Goal: Transaction & Acquisition: Book appointment/travel/reservation

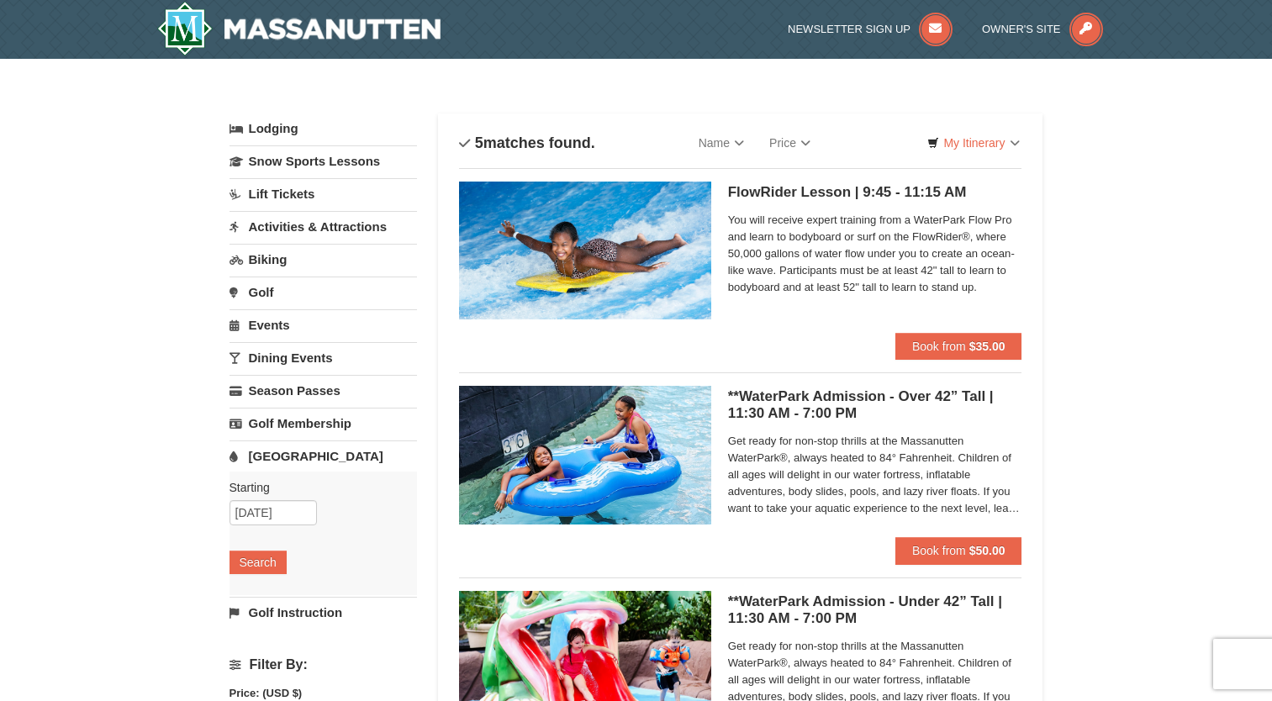
click at [346, 222] on link "Activities & Attractions" at bounding box center [322, 226] width 187 height 31
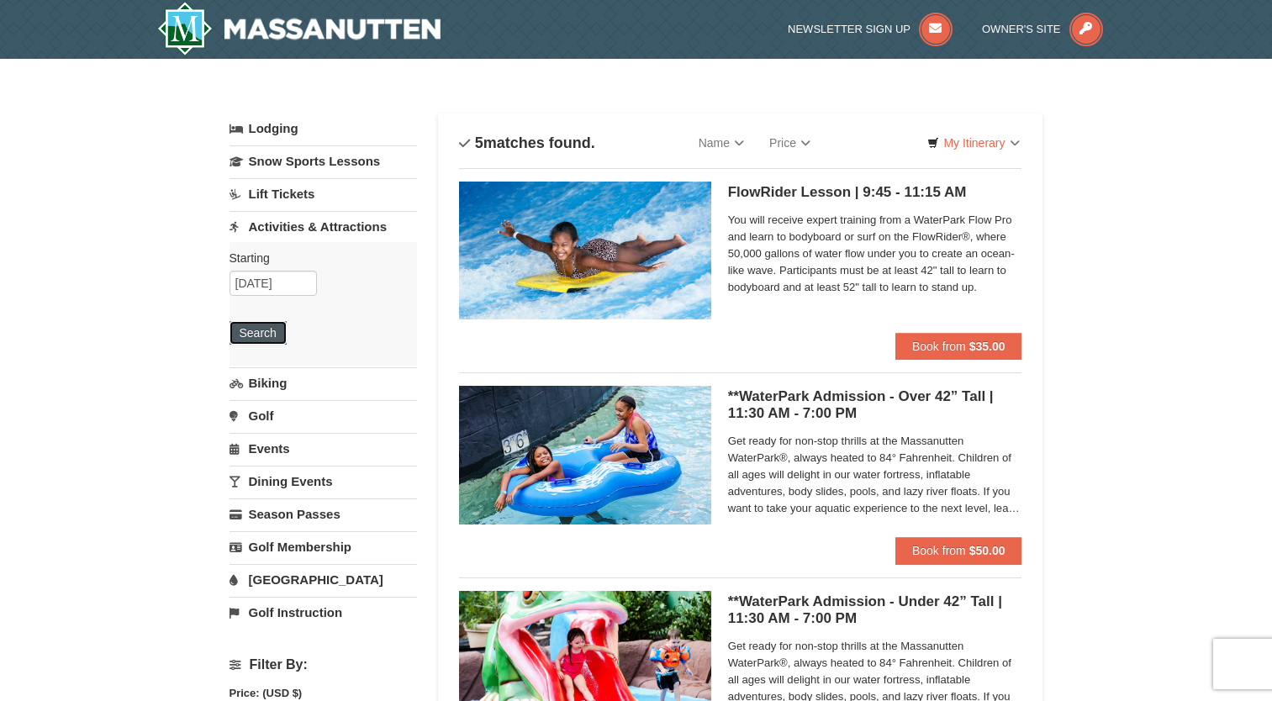
click at [268, 341] on button "Search" at bounding box center [257, 333] width 57 height 24
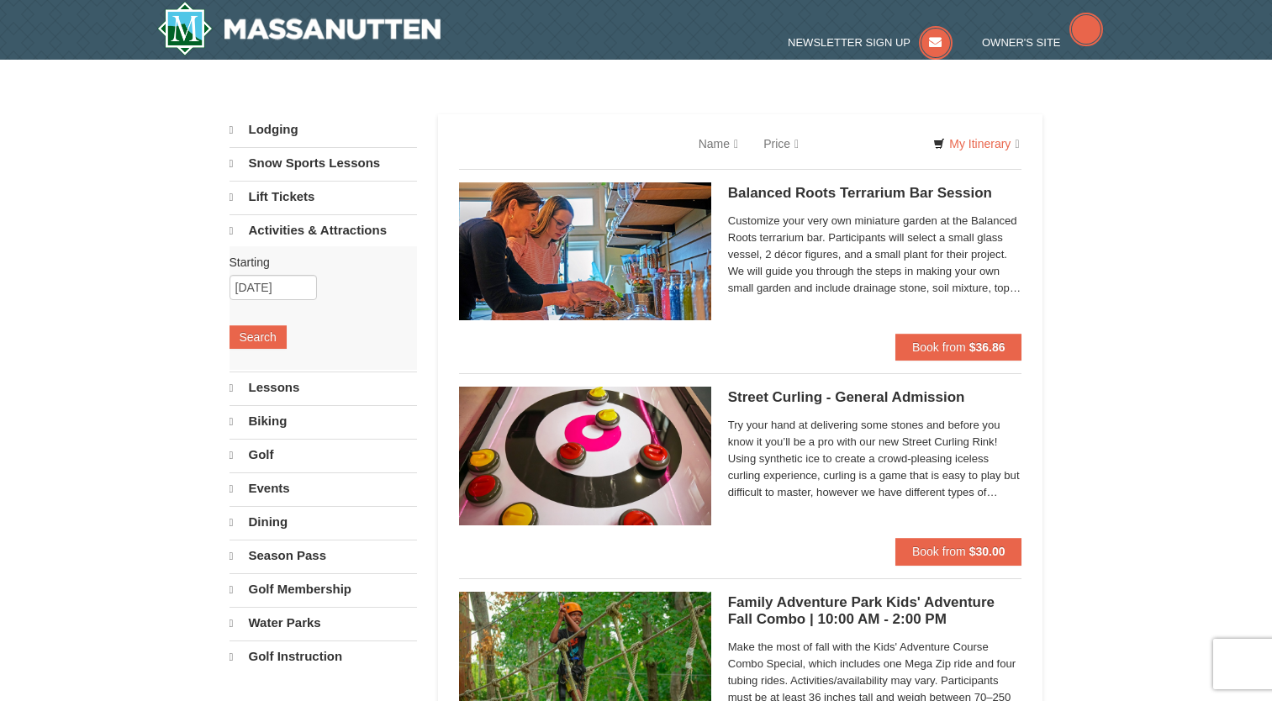
select select "10"
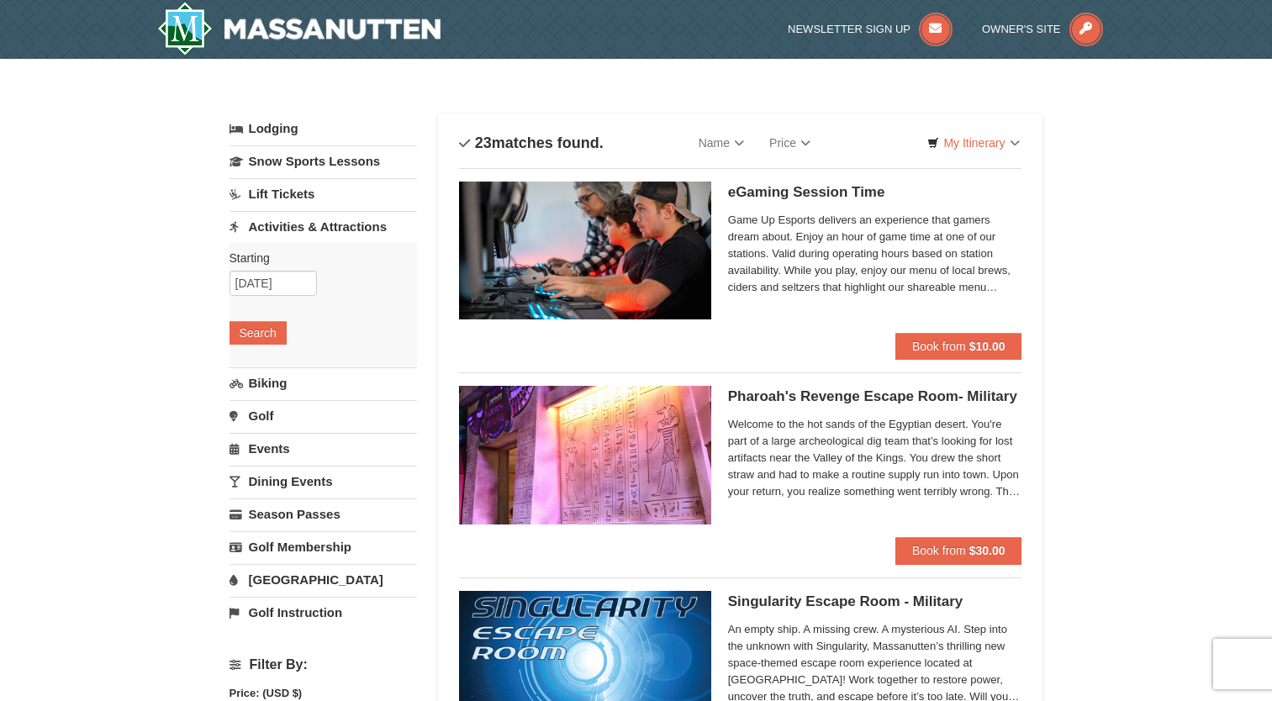
click at [278, 203] on link "Lift Tickets" at bounding box center [322, 193] width 187 height 31
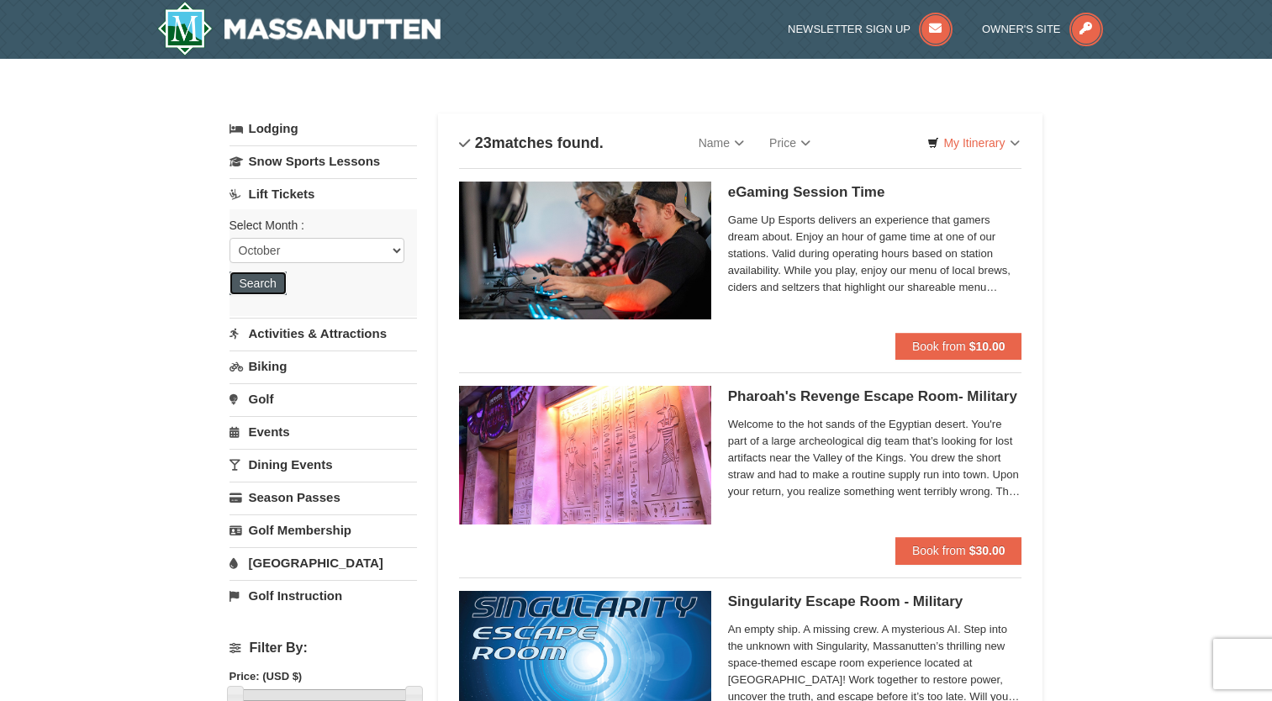
click at [272, 286] on button "Search" at bounding box center [257, 284] width 57 height 24
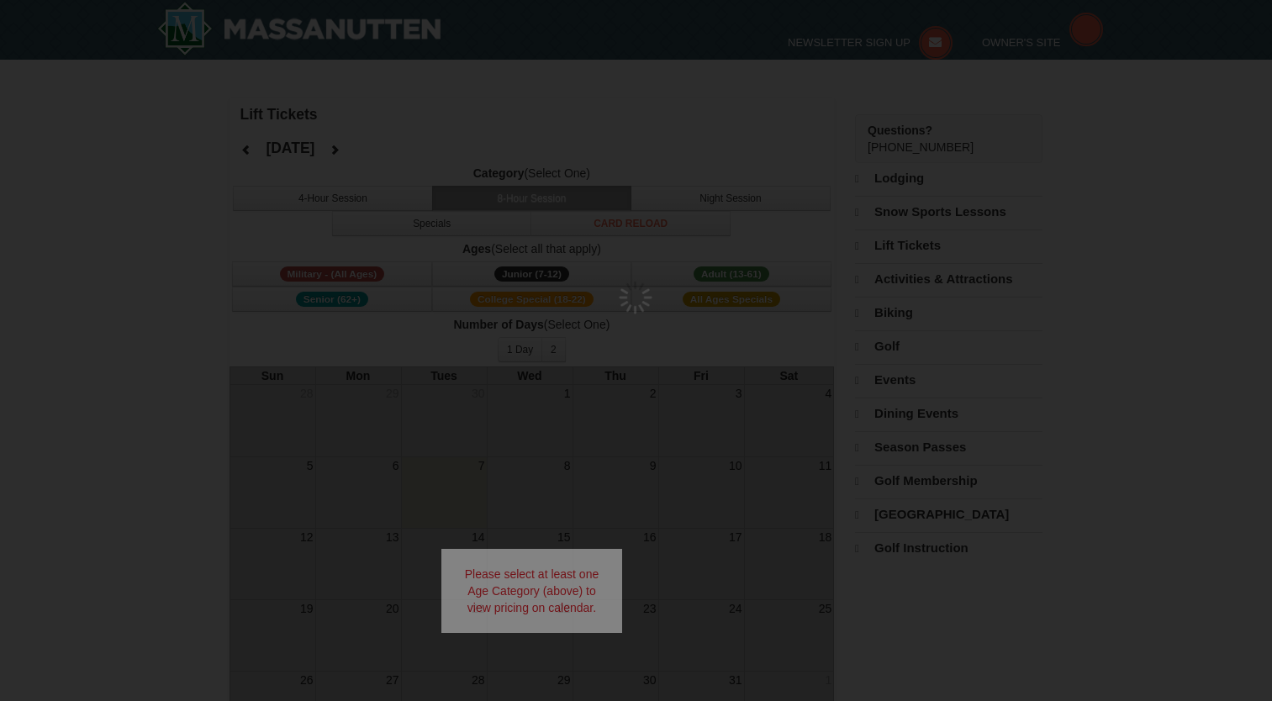
select select "10"
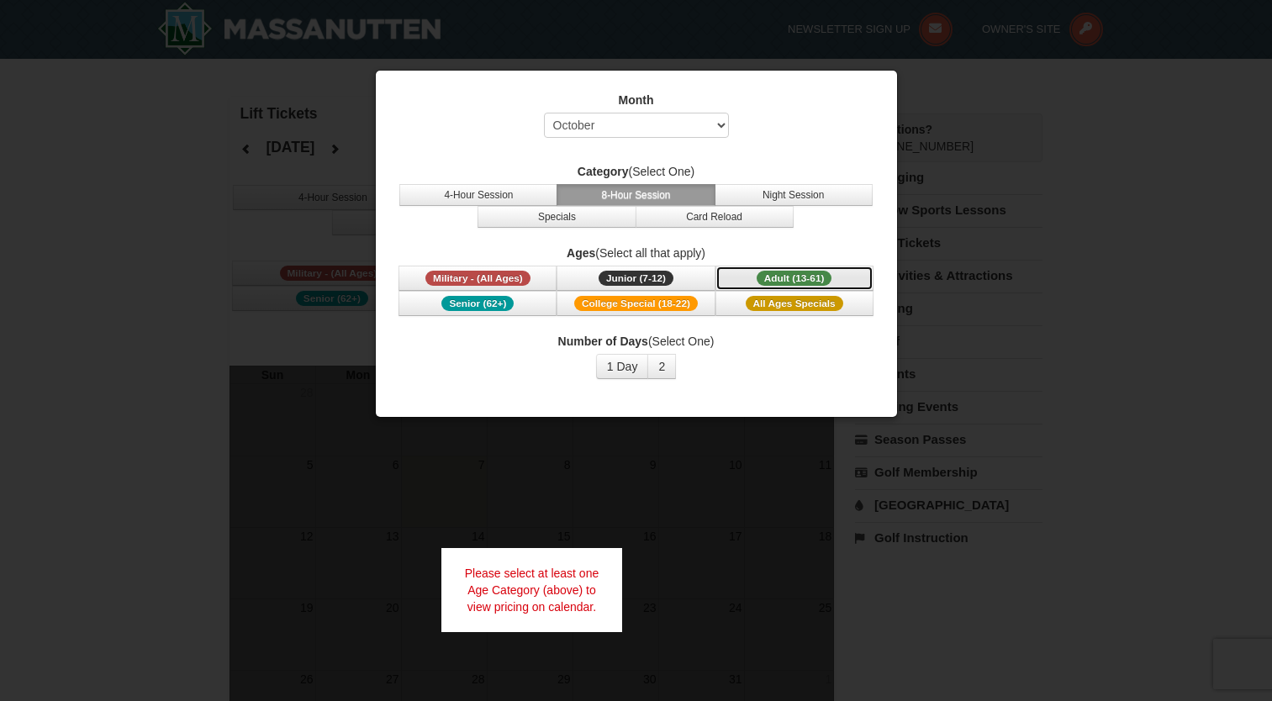
click at [771, 279] on span "Adult (13-61)" at bounding box center [795, 278] width 76 height 15
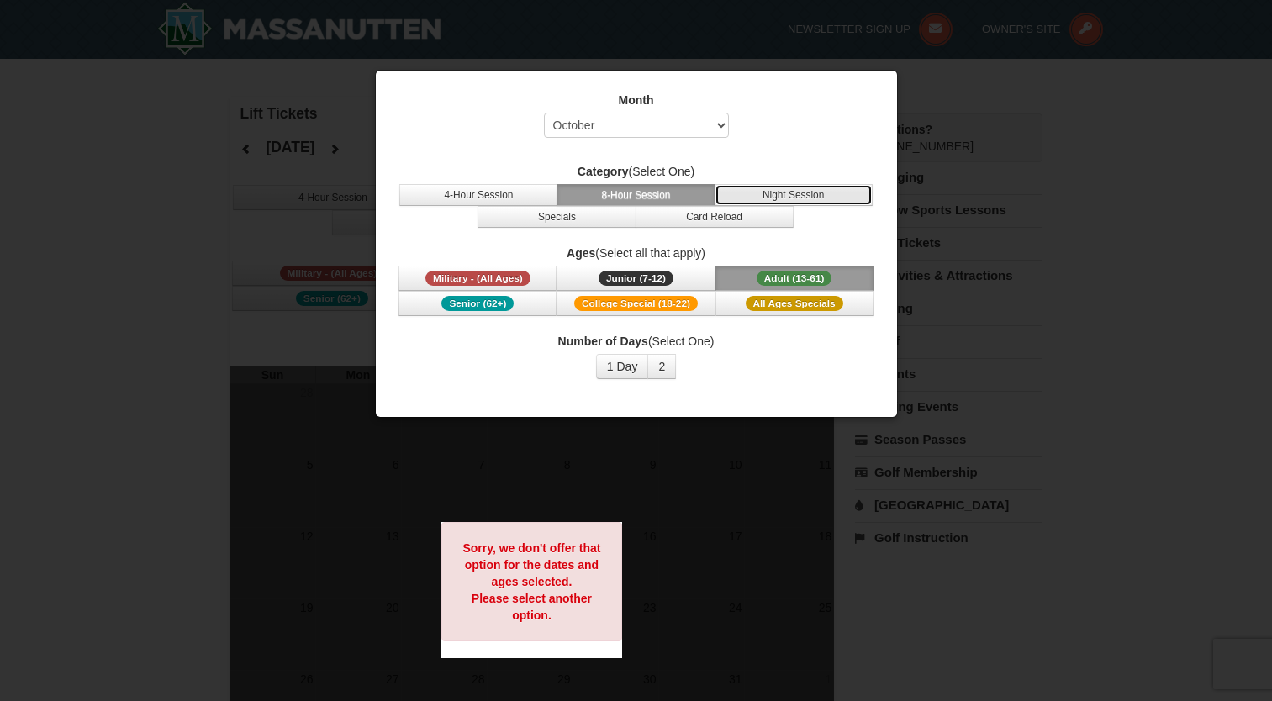
click at [759, 196] on button "Night Session" at bounding box center [793, 195] width 158 height 22
click at [666, 195] on button "8-Hour Session" at bounding box center [635, 195] width 158 height 22
click at [514, 193] on button "4-Hour Session" at bounding box center [478, 195] width 158 height 22
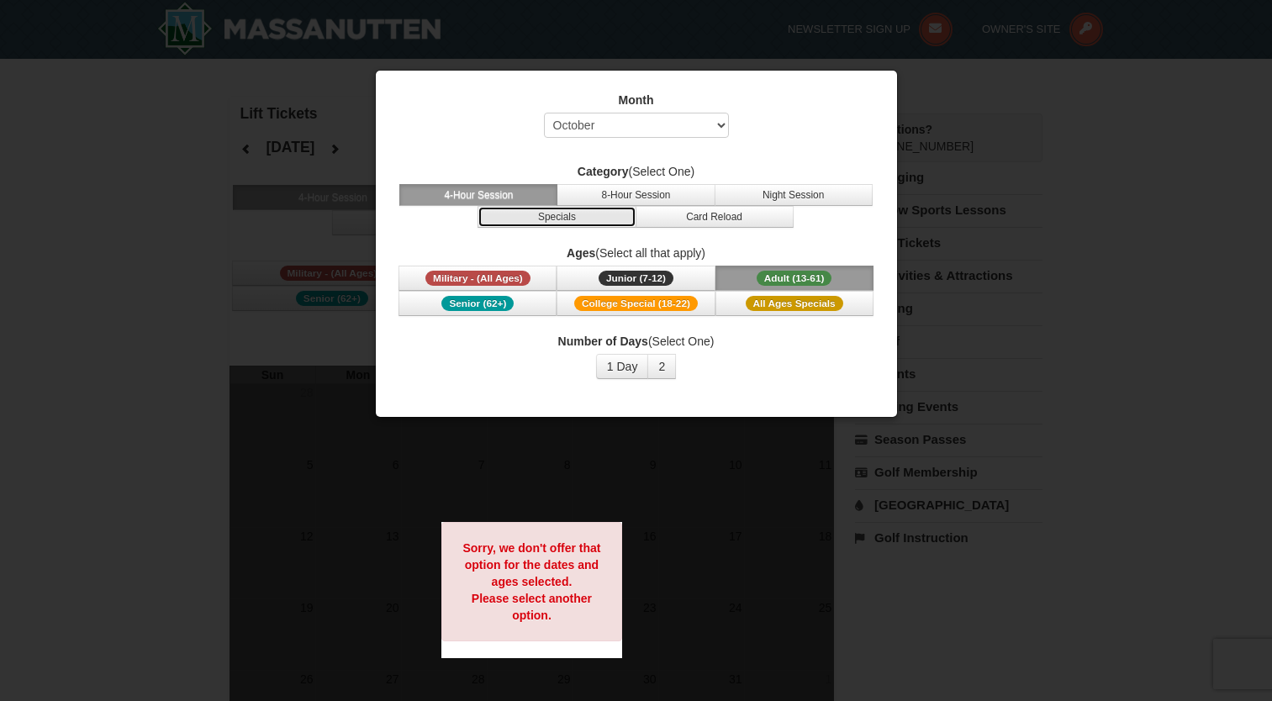
click at [564, 223] on button "Specials" at bounding box center [556, 217] width 158 height 22
click at [98, 334] on div at bounding box center [636, 350] width 1272 height 701
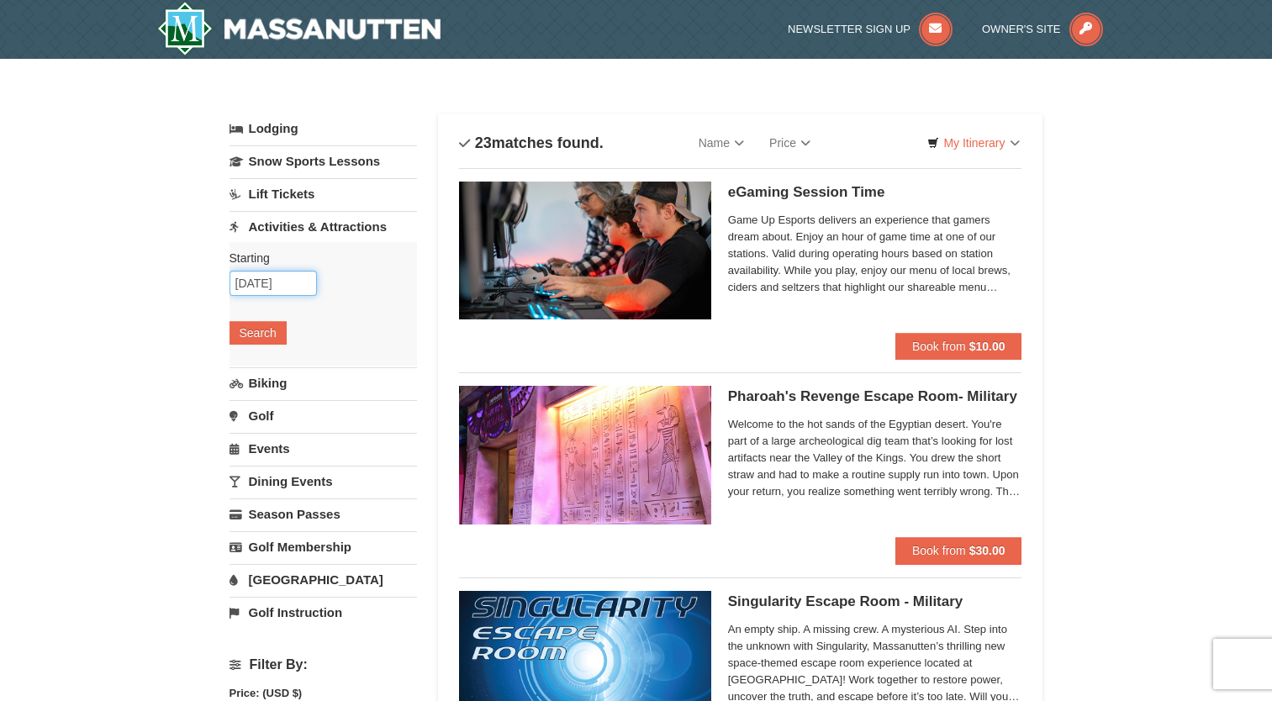
click at [261, 283] on input "10/11/2025" at bounding box center [272, 283] width 87 height 25
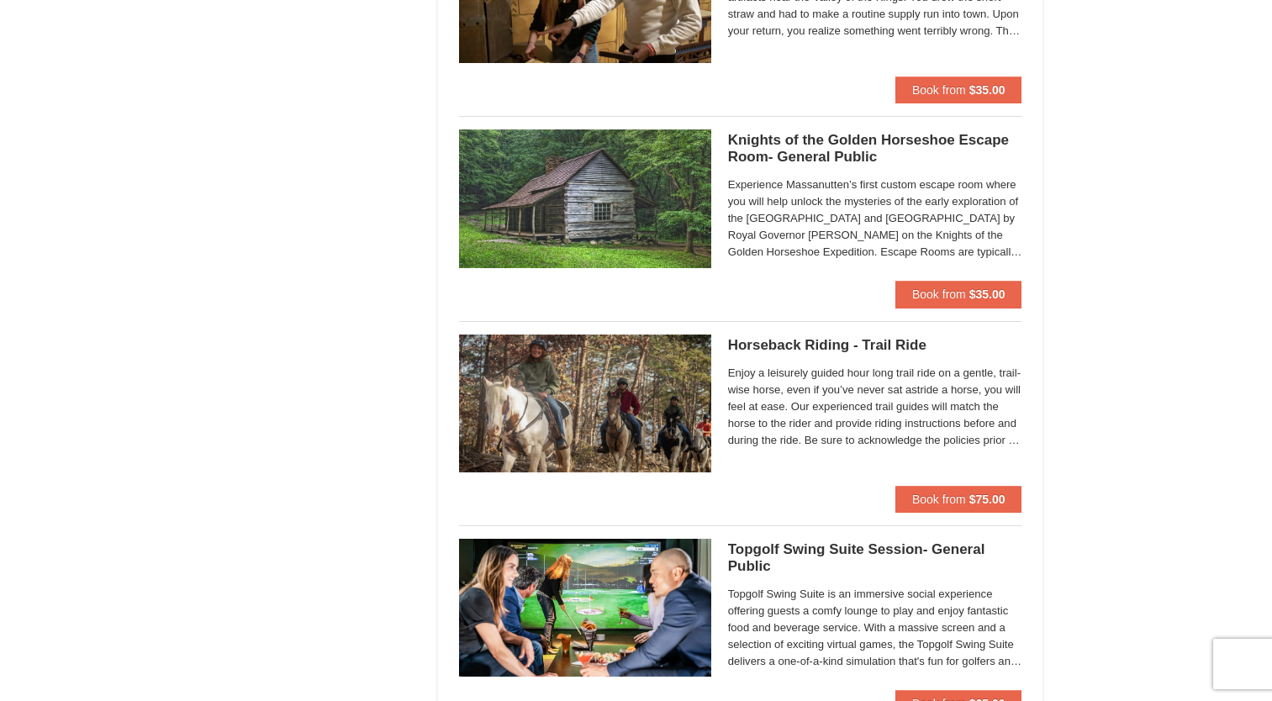
scroll to position [1690, 0]
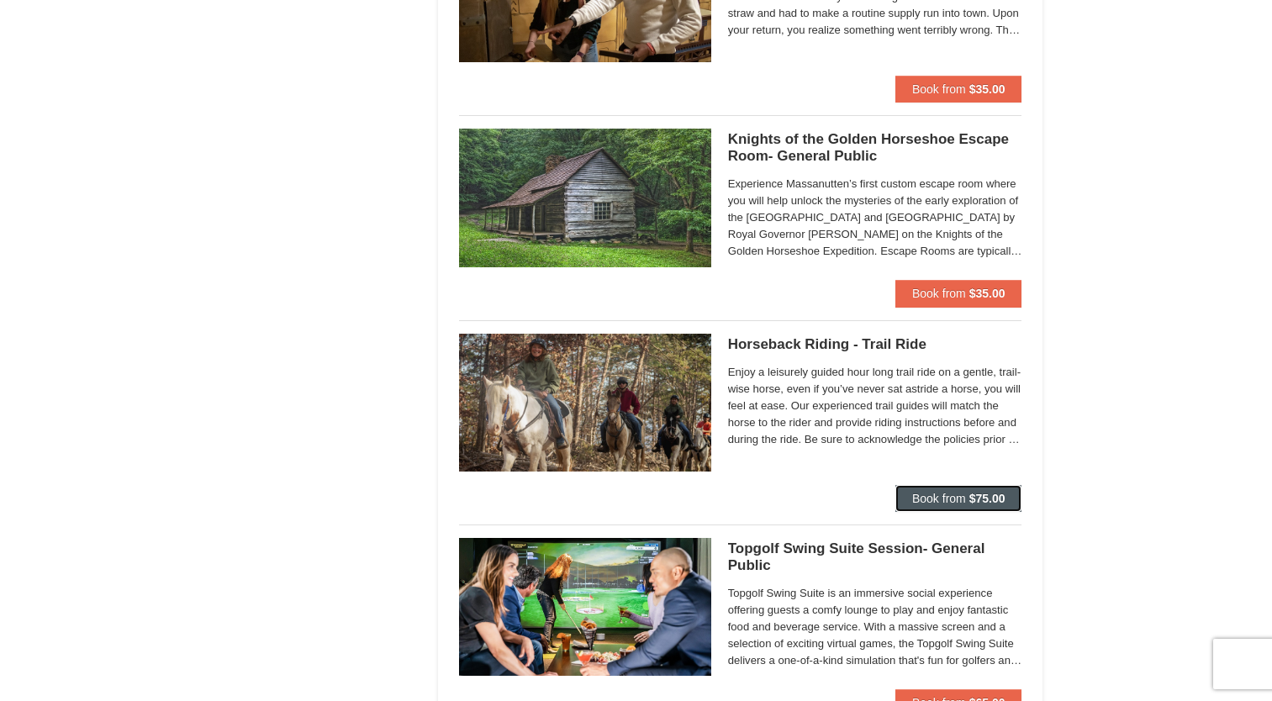
click at [926, 504] on span "Book from" at bounding box center [939, 498] width 54 height 13
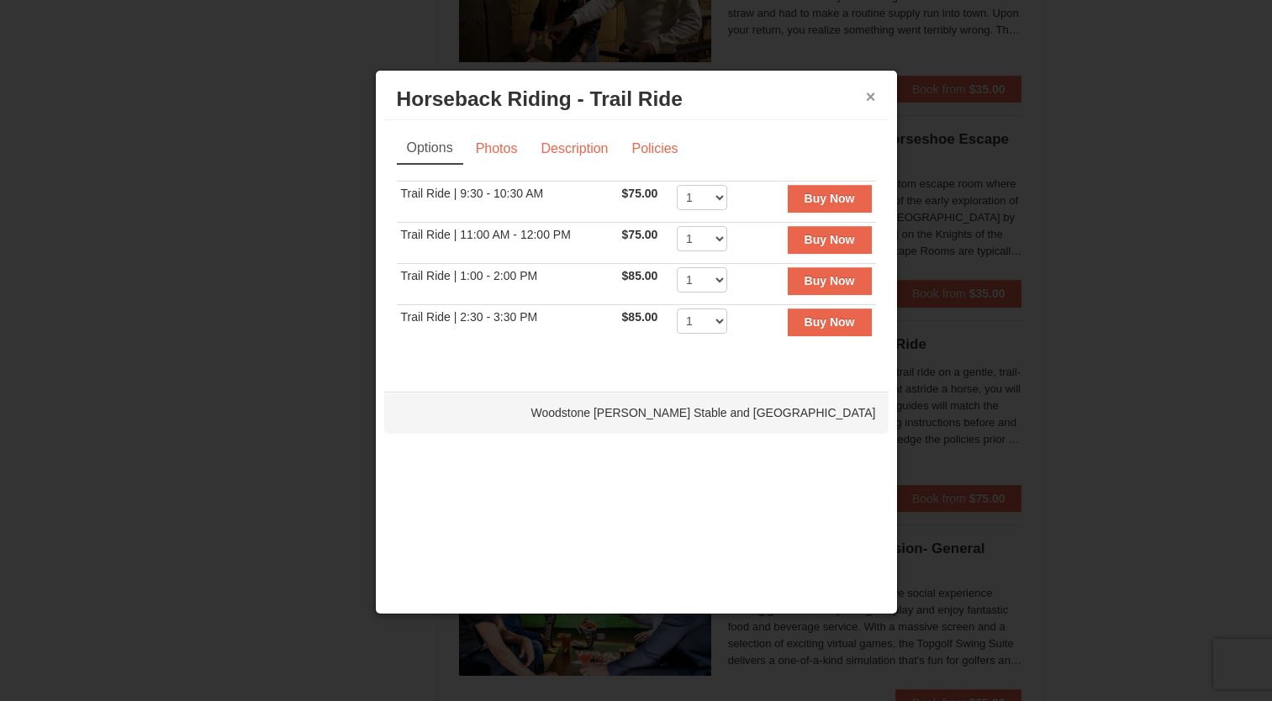
click at [870, 99] on button "×" at bounding box center [871, 96] width 10 height 17
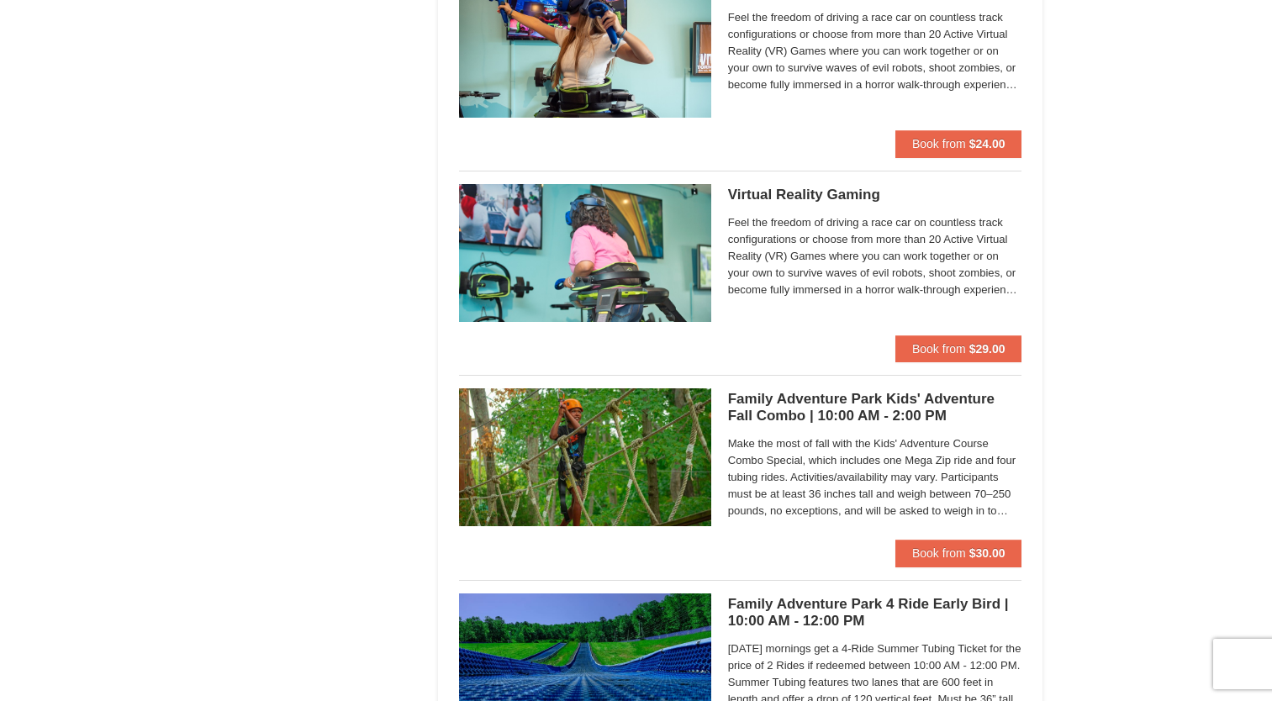
scroll to position [2863, 0]
click at [794, 400] on h5 "Family Adventure Park Kids' Adventure Fall Combo | 10:00 AM - 2:00 PM Massanutt…" at bounding box center [875, 407] width 294 height 34
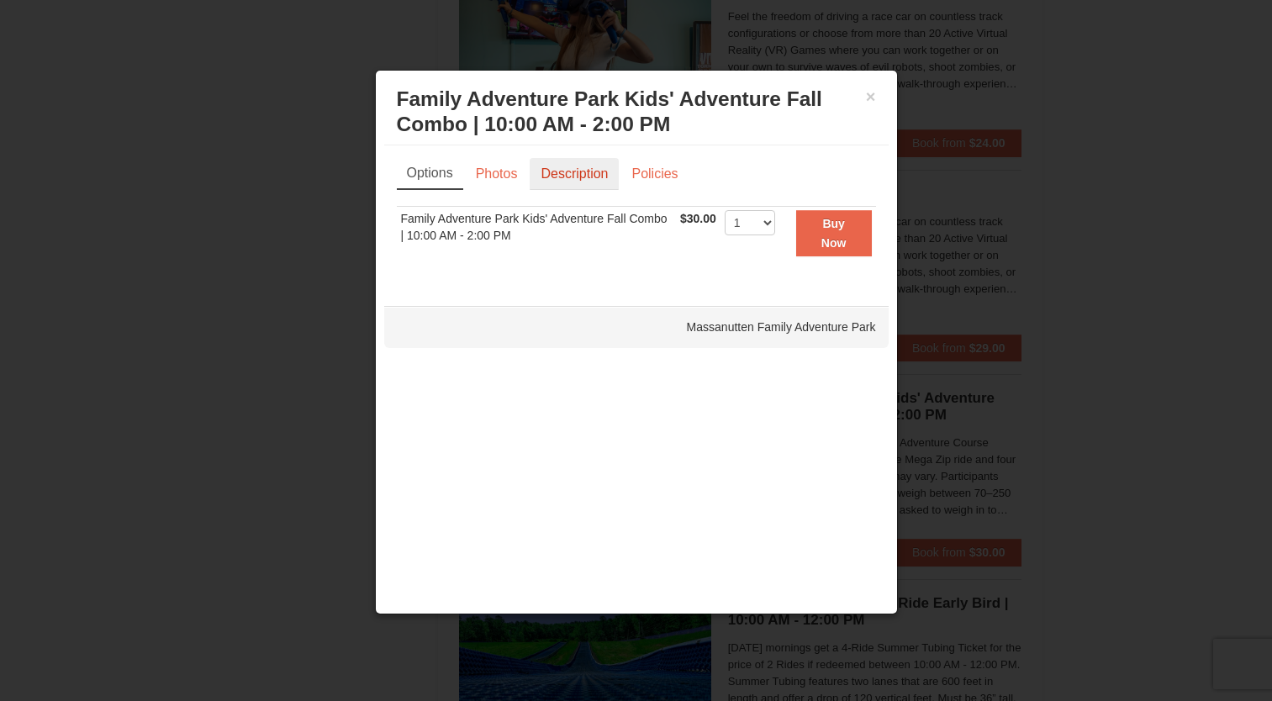
click at [571, 172] on link "Description" at bounding box center [574, 174] width 89 height 32
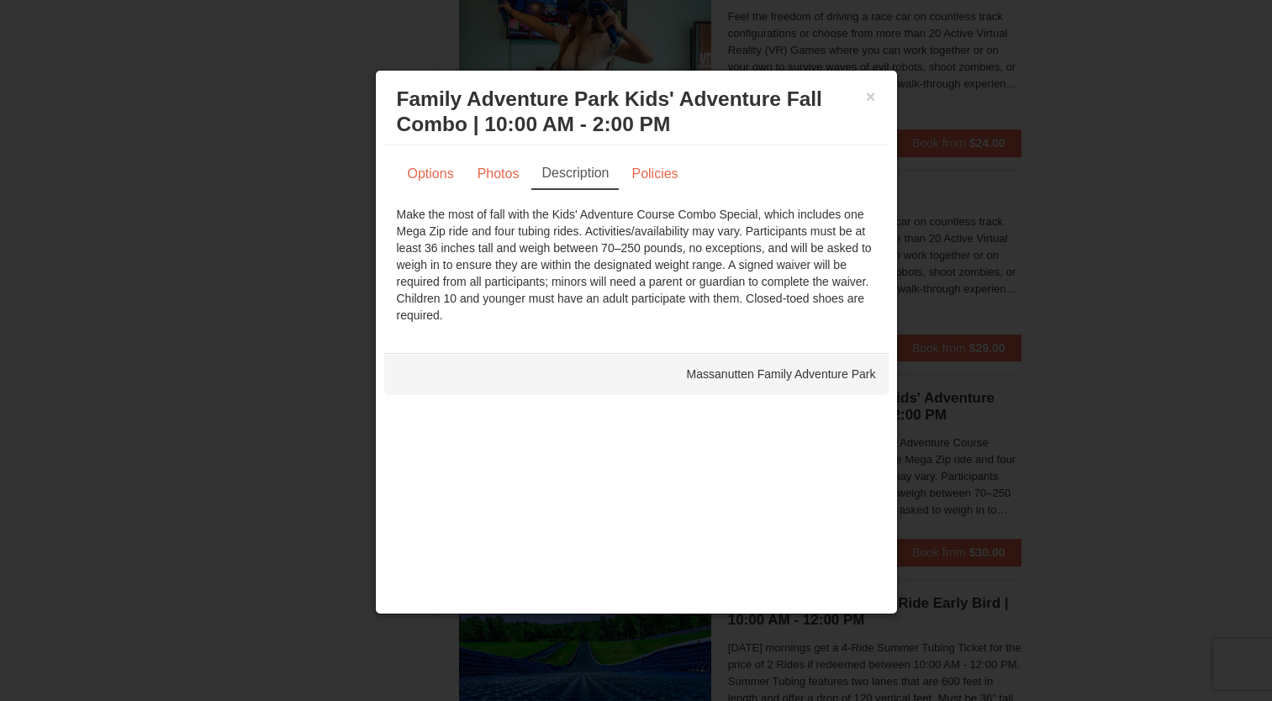
click at [863, 93] on h3 "Family Adventure Park Kids' Adventure Fall Combo | 10:00 AM - 2:00 PM Massanutt…" at bounding box center [636, 112] width 479 height 50
click at [872, 99] on button "×" at bounding box center [871, 96] width 10 height 17
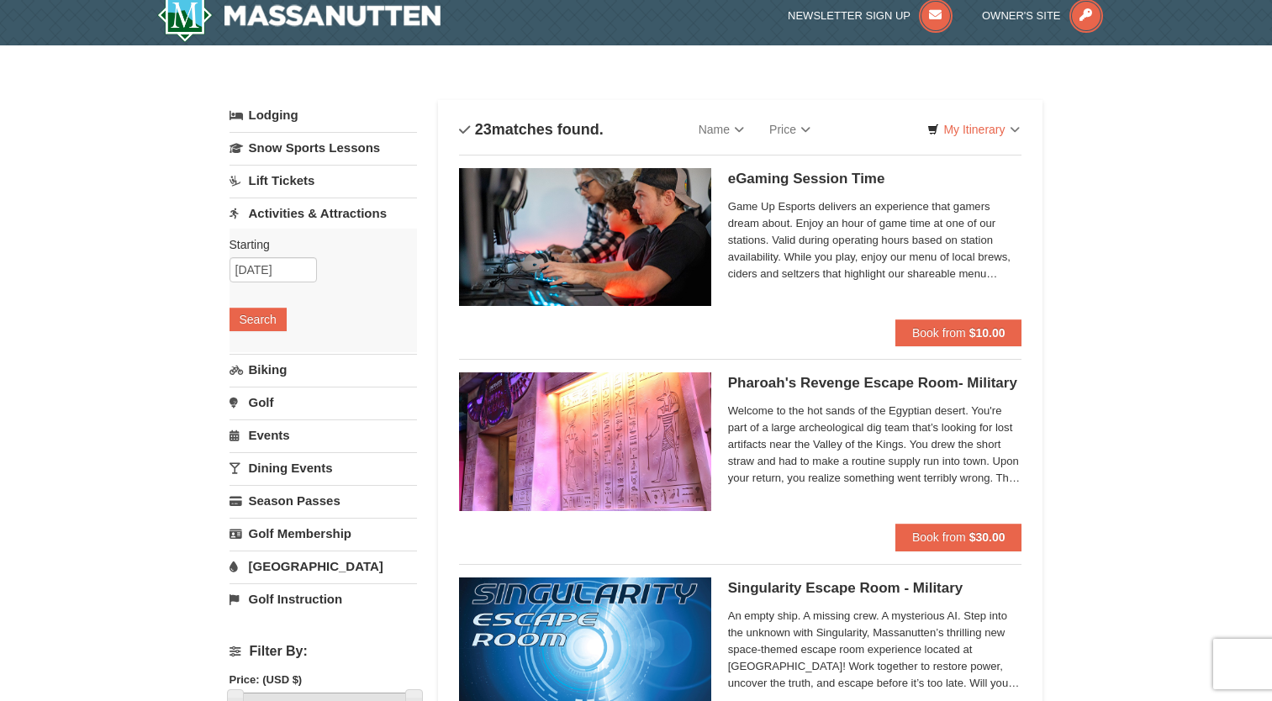
scroll to position [0, 0]
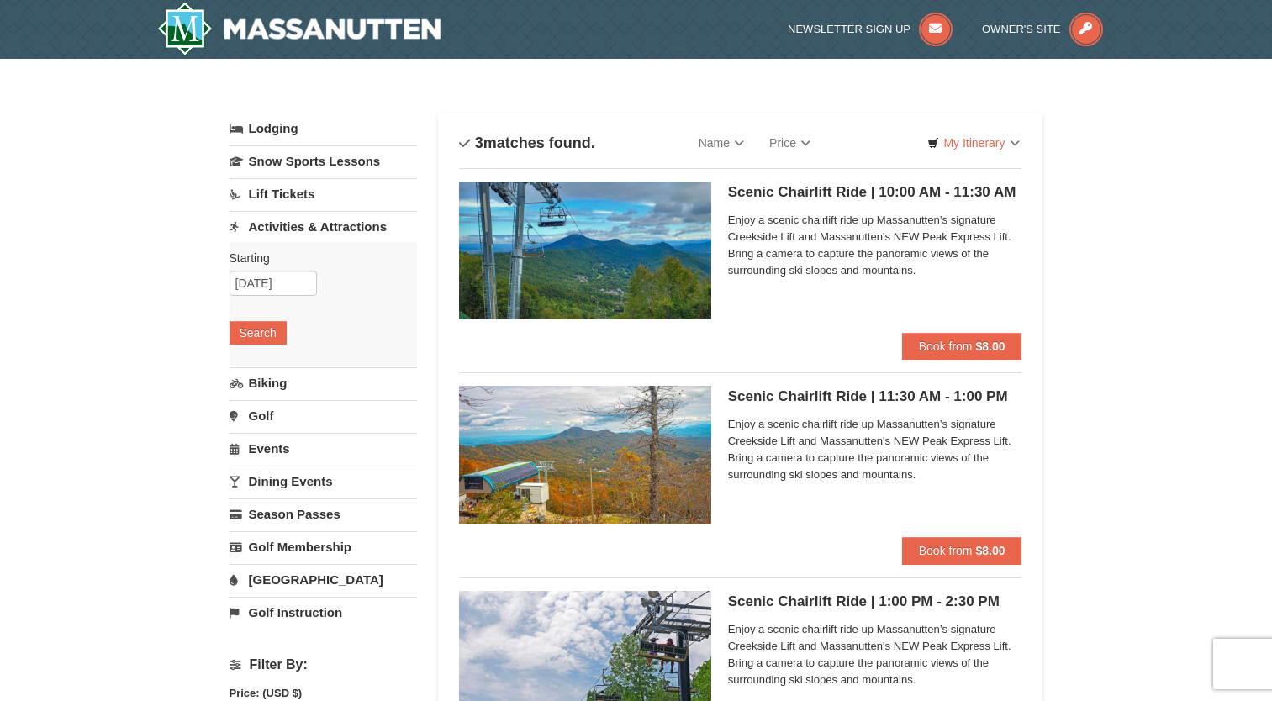
click at [309, 488] on link "Dining Events" at bounding box center [322, 481] width 187 height 31
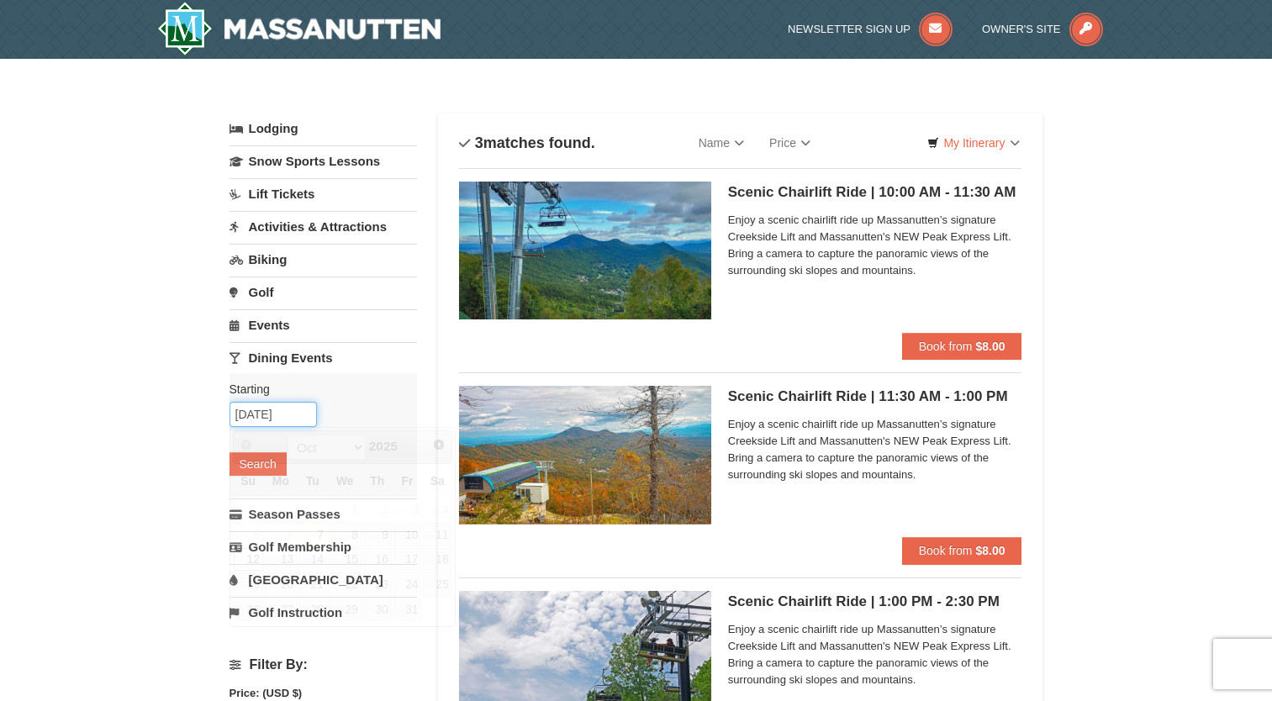
click at [261, 416] on input "10/12/2025" at bounding box center [272, 414] width 87 height 25
type input "[DATE]"
click at [284, 464] on button "Search" at bounding box center [257, 464] width 57 height 24
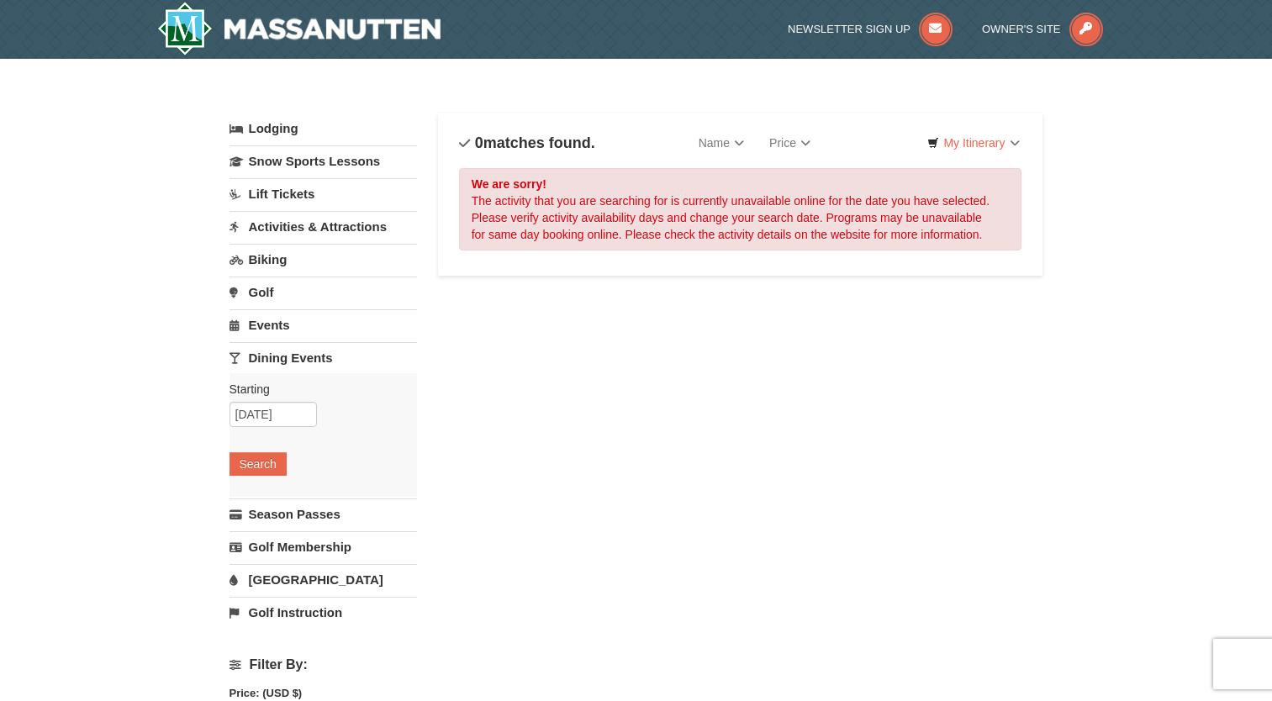
click at [276, 330] on link "Events" at bounding box center [322, 324] width 187 height 31
click at [276, 428] on button "Search" at bounding box center [257, 431] width 57 height 24
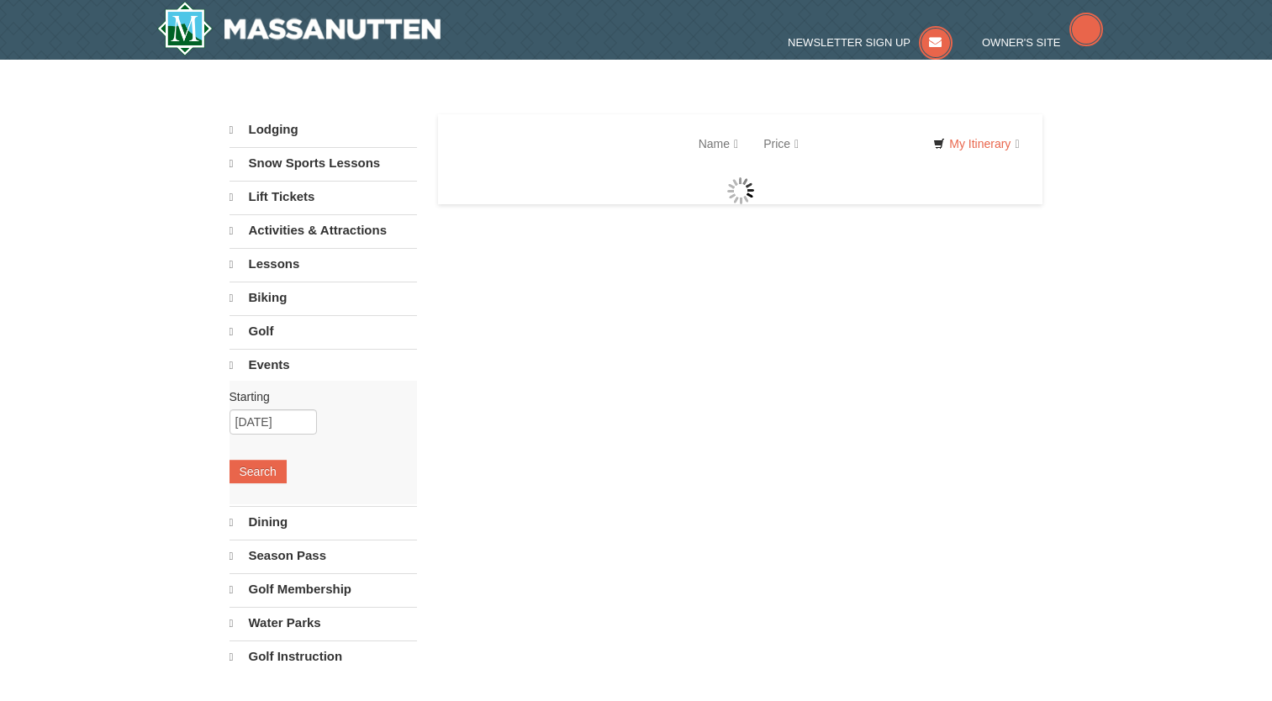
select select "10"
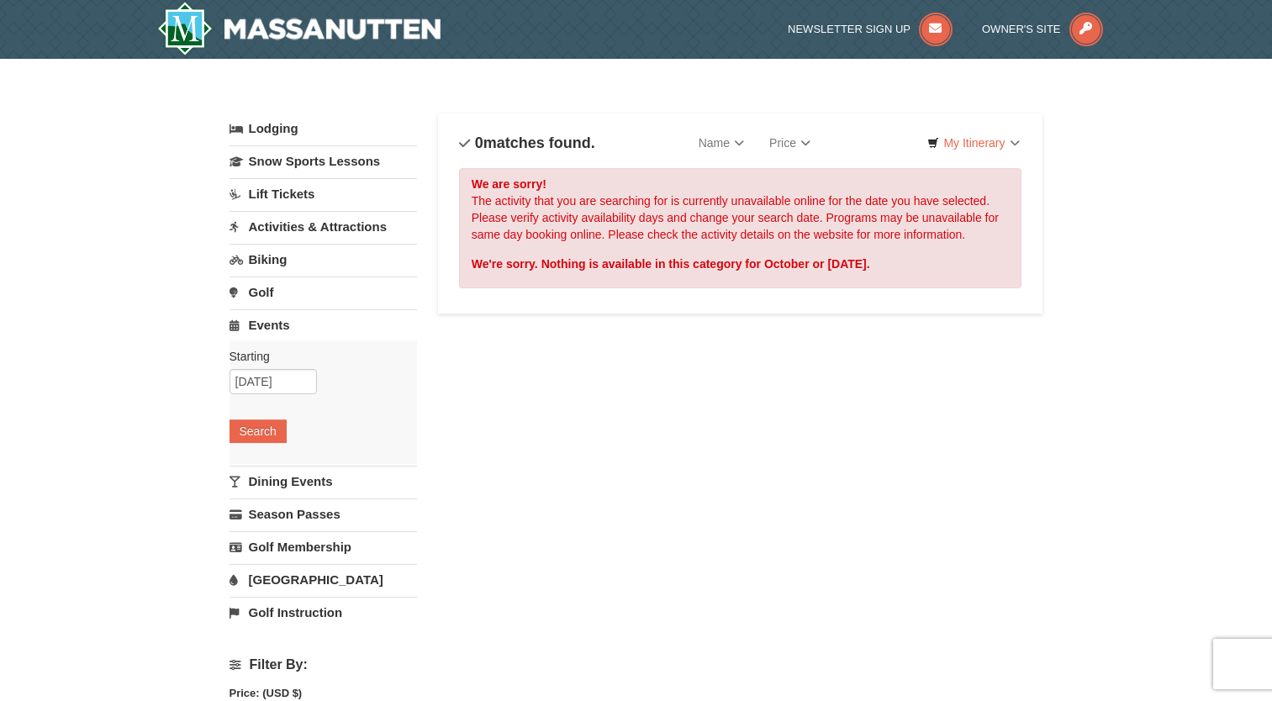
click at [283, 224] on link "Activities & Attractions" at bounding box center [322, 226] width 187 height 31
click at [267, 334] on button "Search" at bounding box center [257, 333] width 57 height 24
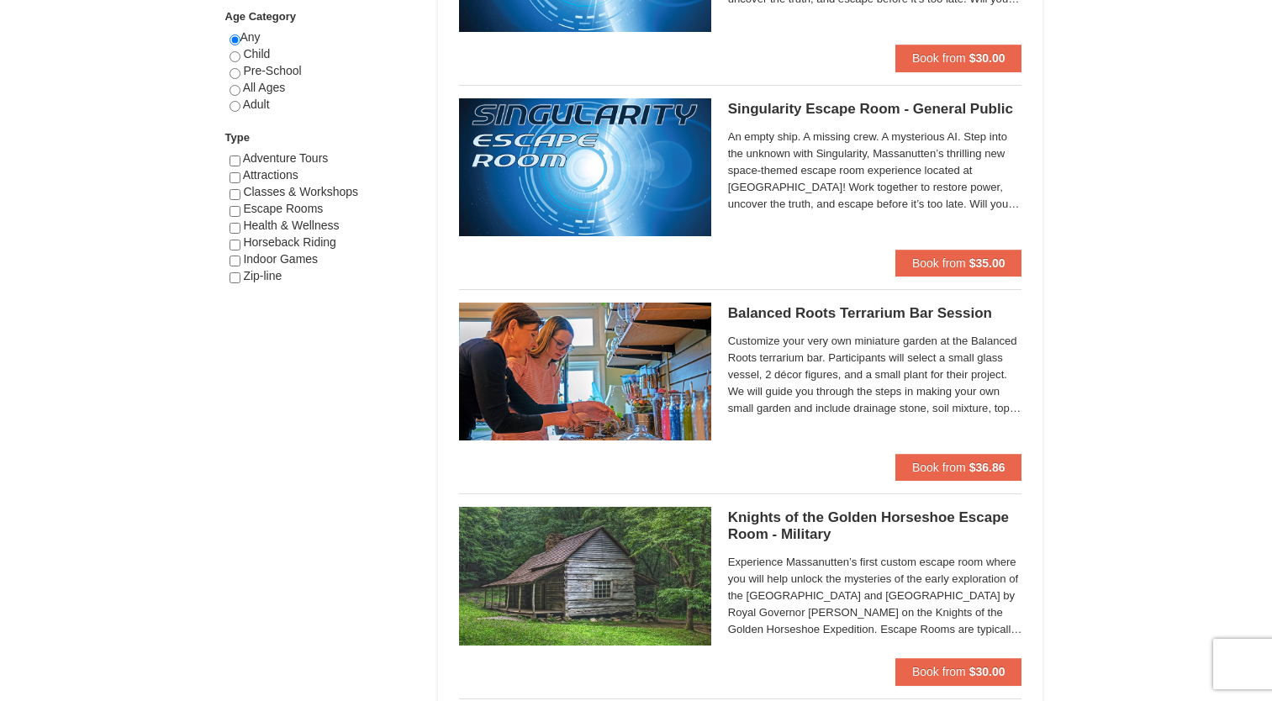
scroll to position [920, 0]
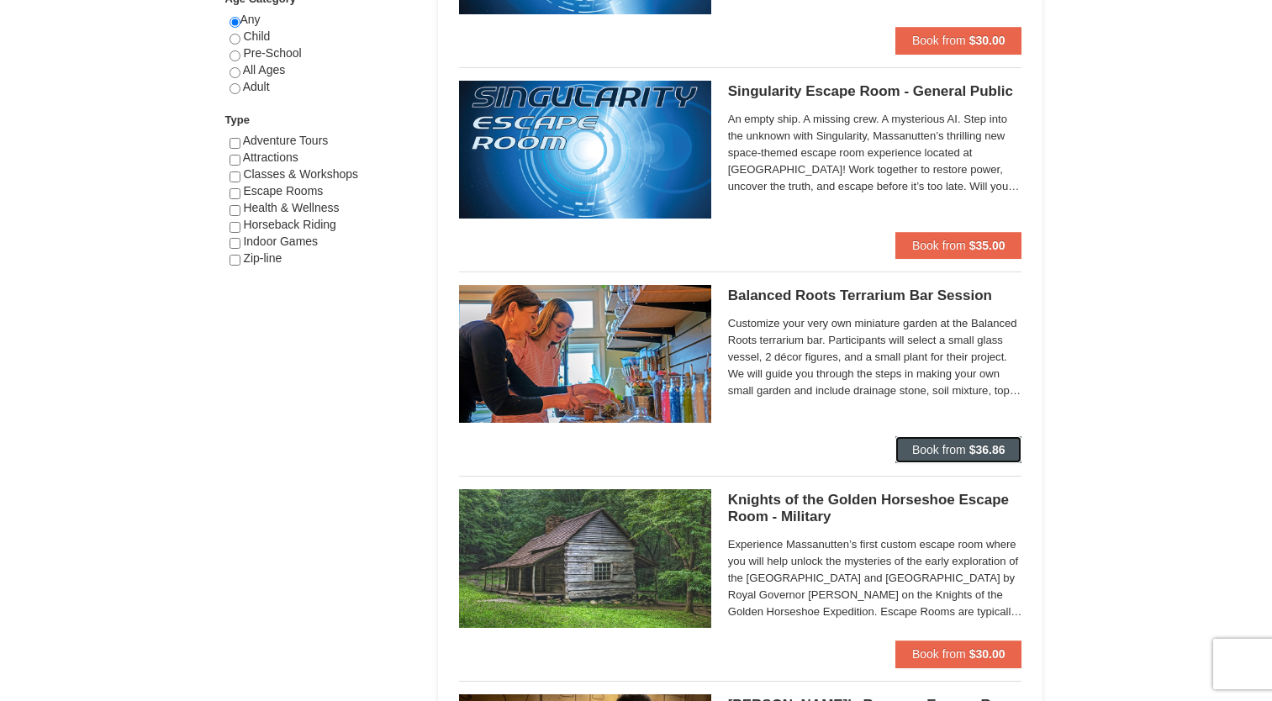
click at [919, 449] on span "Book from" at bounding box center [939, 449] width 54 height 13
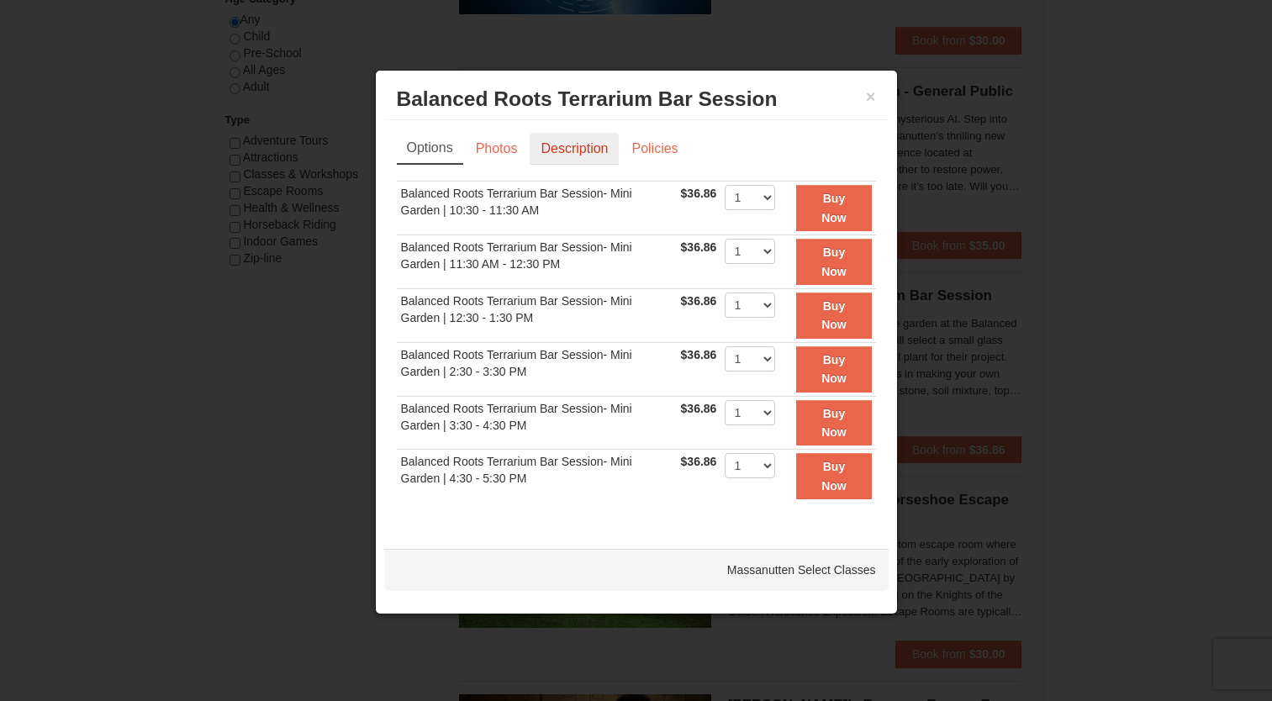
click at [557, 152] on link "Description" at bounding box center [574, 149] width 89 height 32
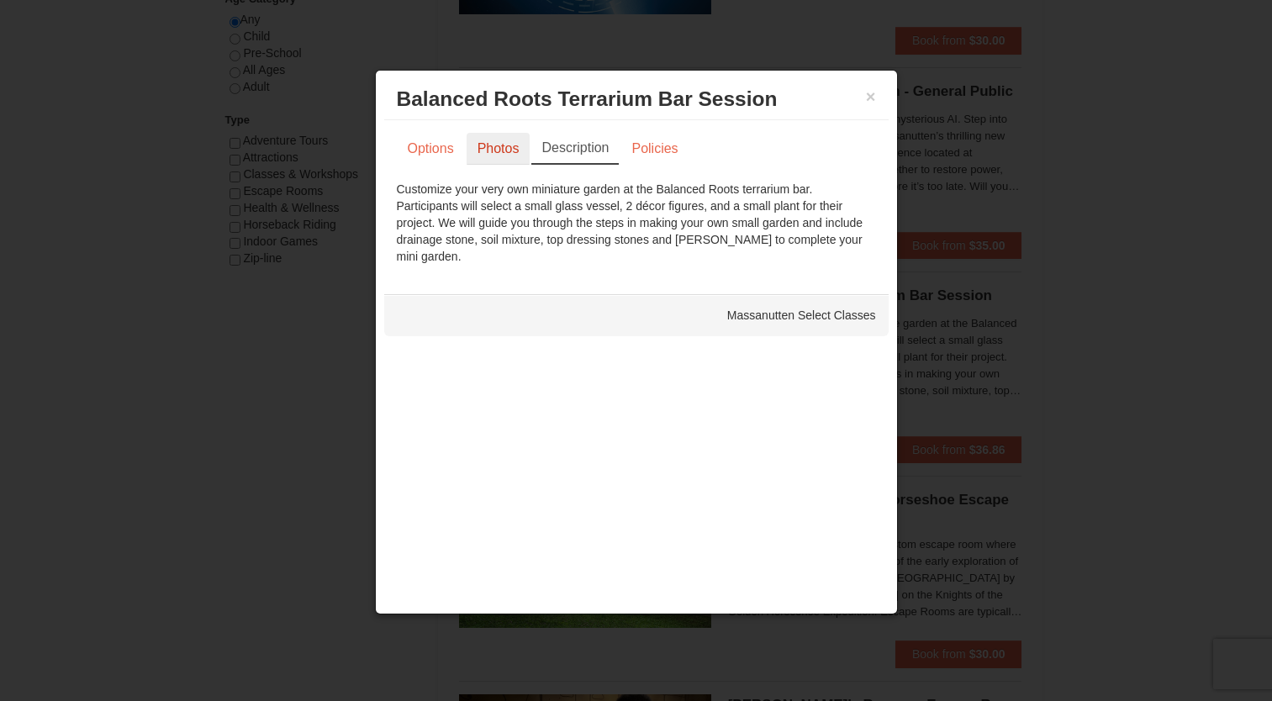
click at [487, 156] on link "Photos" at bounding box center [499, 149] width 64 height 32
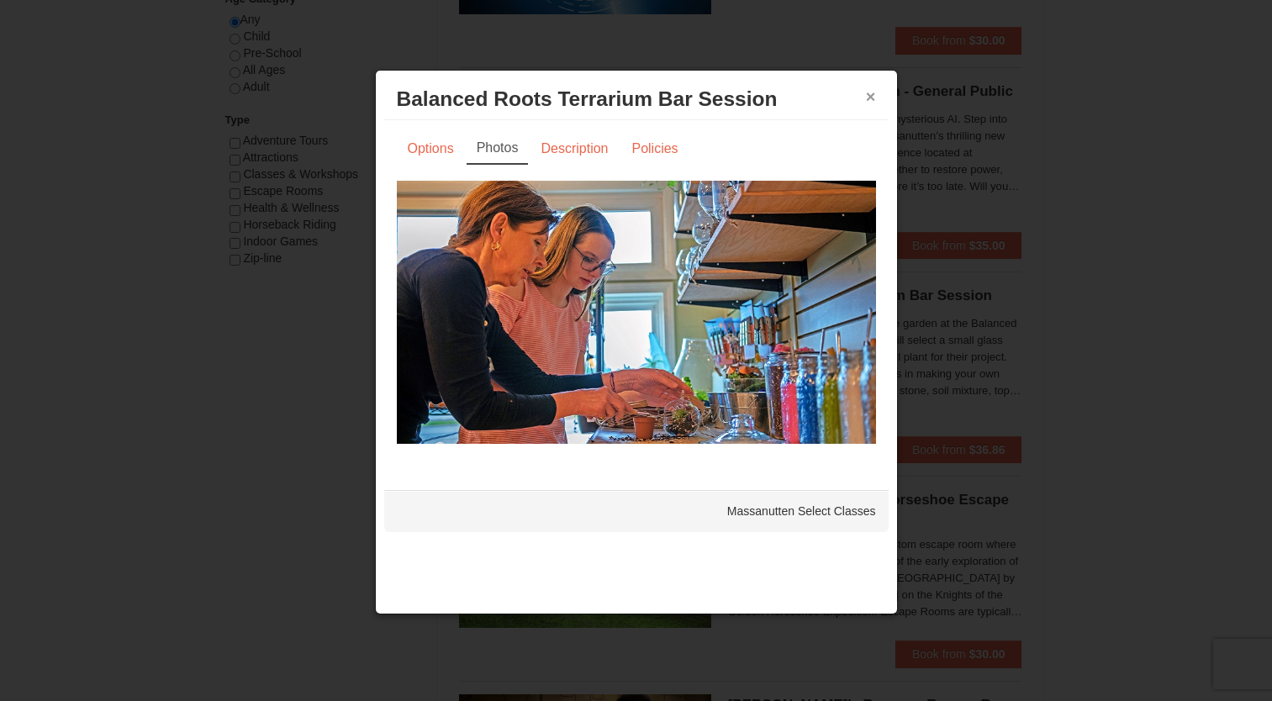
click at [870, 94] on button "×" at bounding box center [871, 96] width 10 height 17
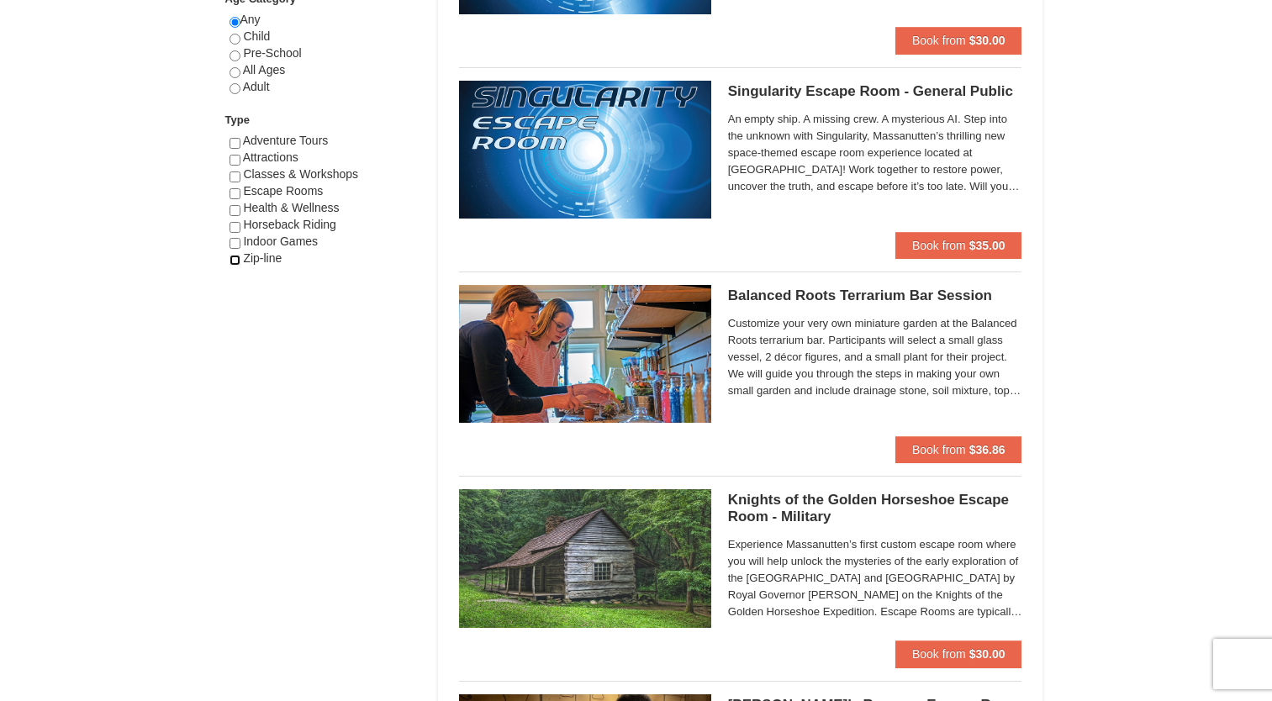
click at [233, 263] on input "checkbox" at bounding box center [234, 260] width 11 height 11
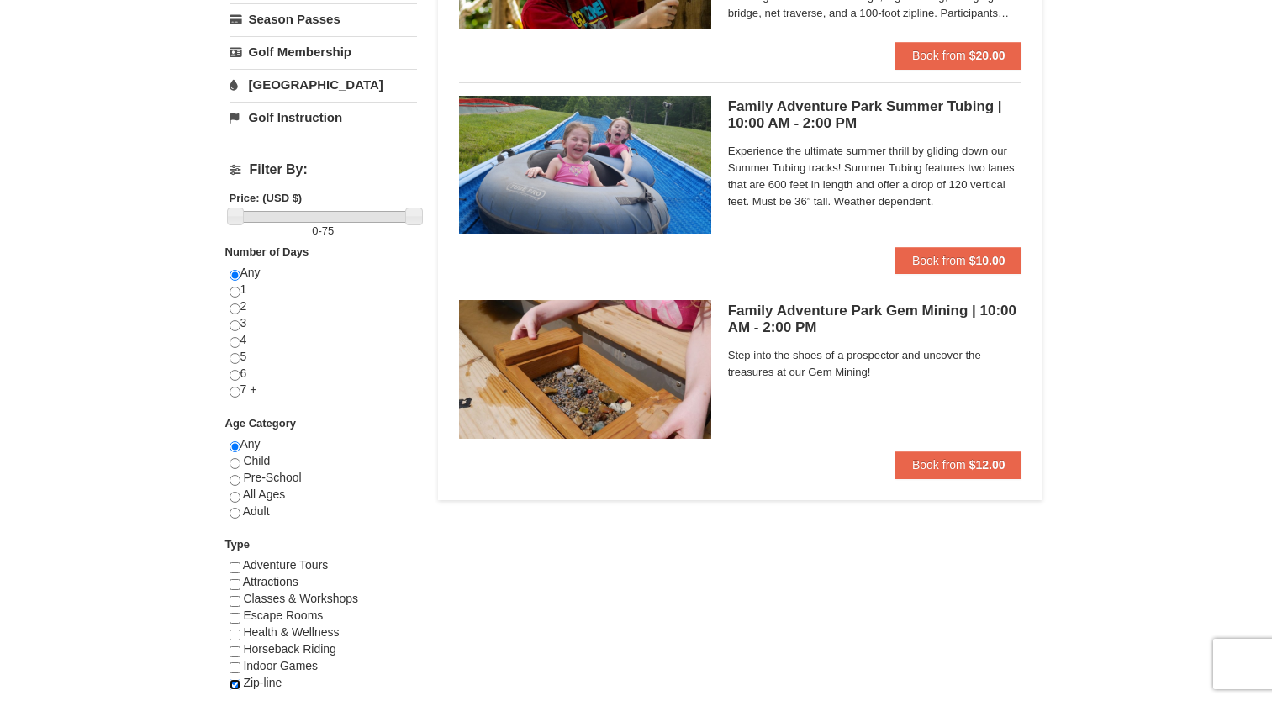
scroll to position [498, 0]
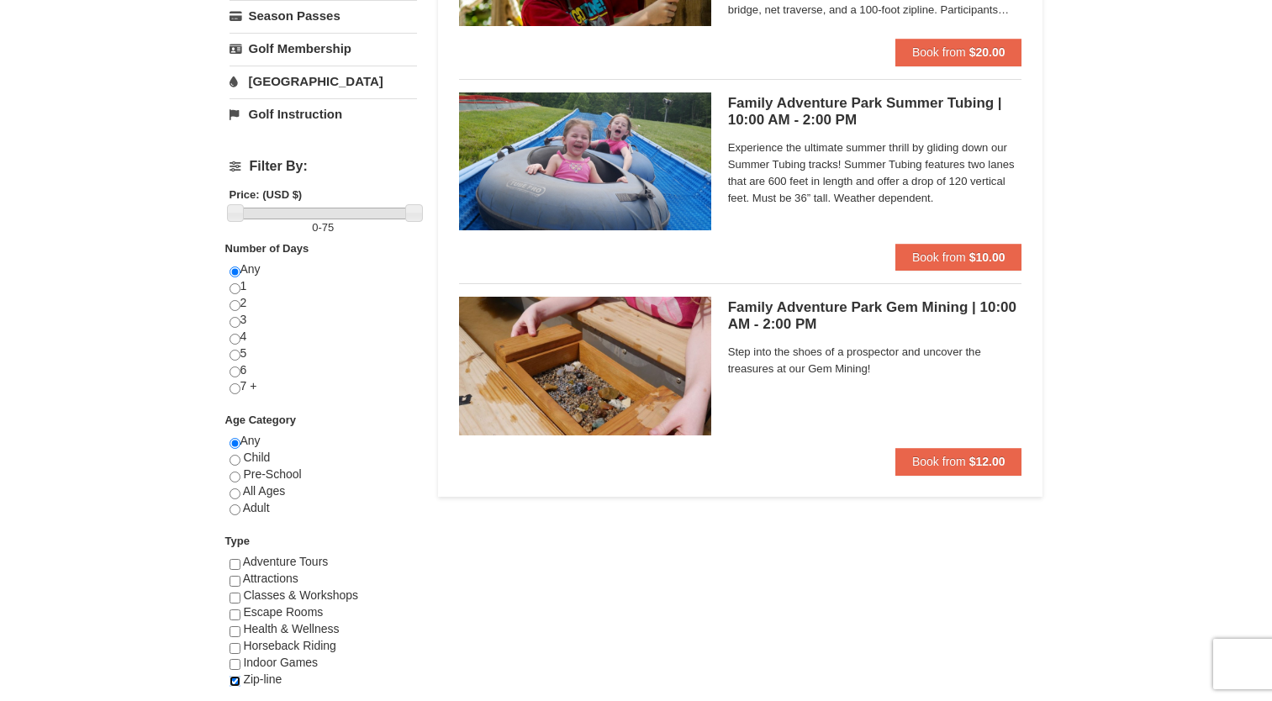
click at [235, 680] on input "checkbox" at bounding box center [234, 681] width 11 height 11
checkbox input "false"
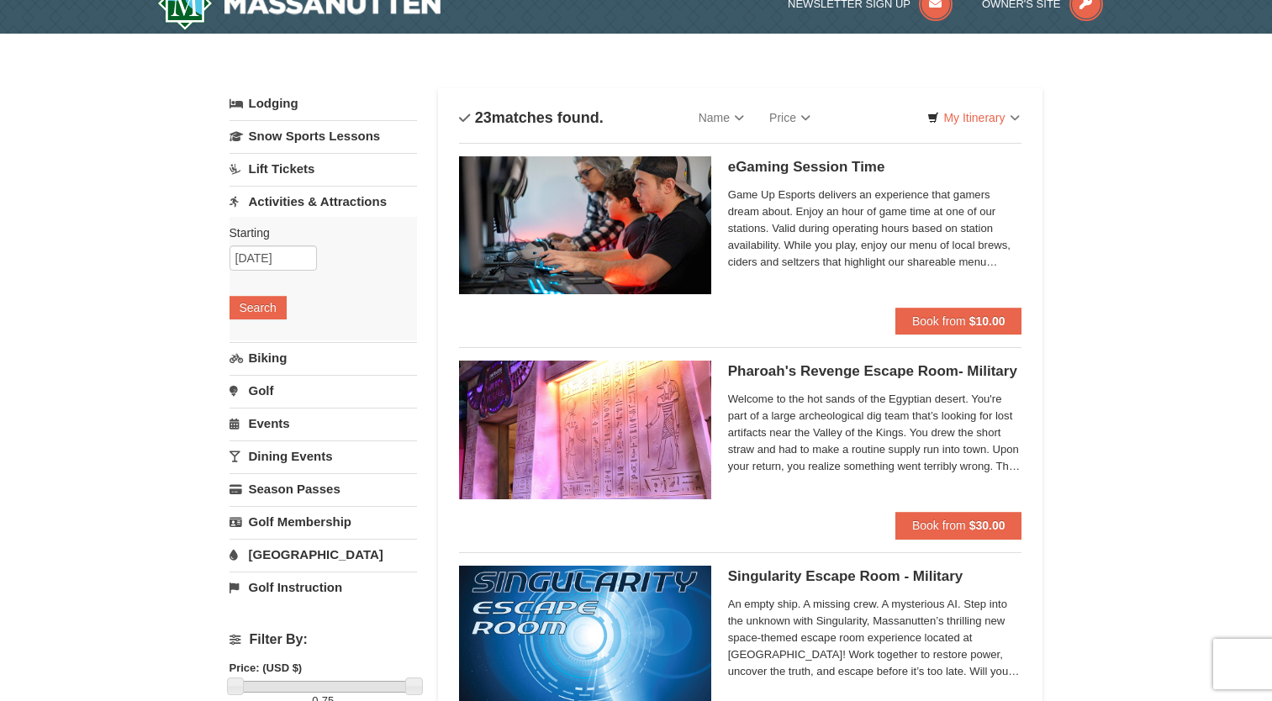
scroll to position [24, 0]
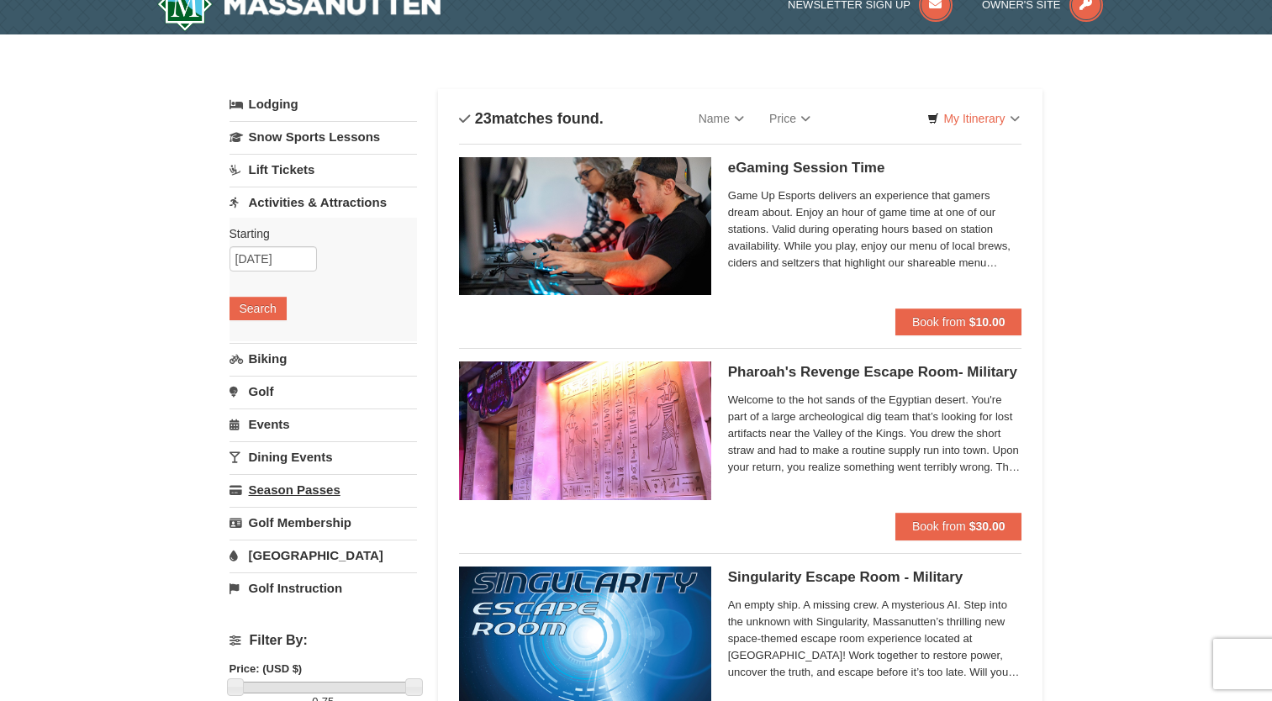
click at [271, 487] on link "Season Passes" at bounding box center [322, 489] width 187 height 31
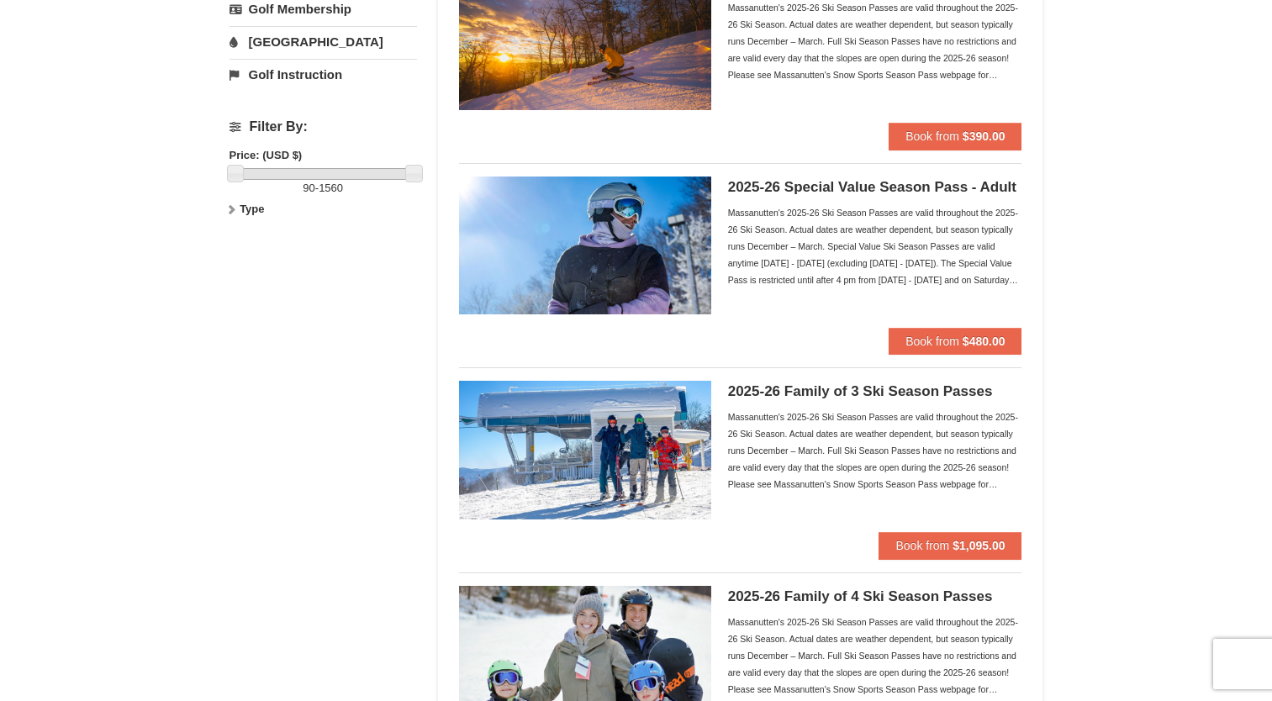
scroll to position [415, 0]
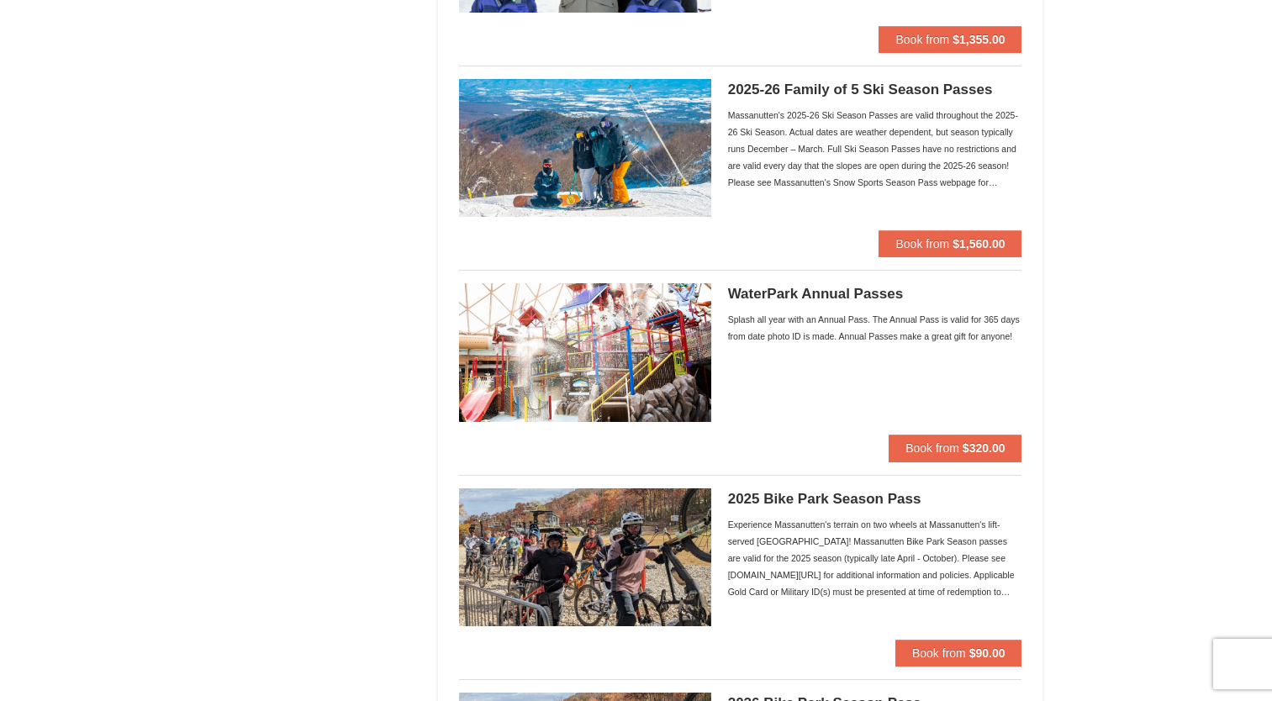
click at [578, 488] on img at bounding box center [585, 557] width 252 height 138
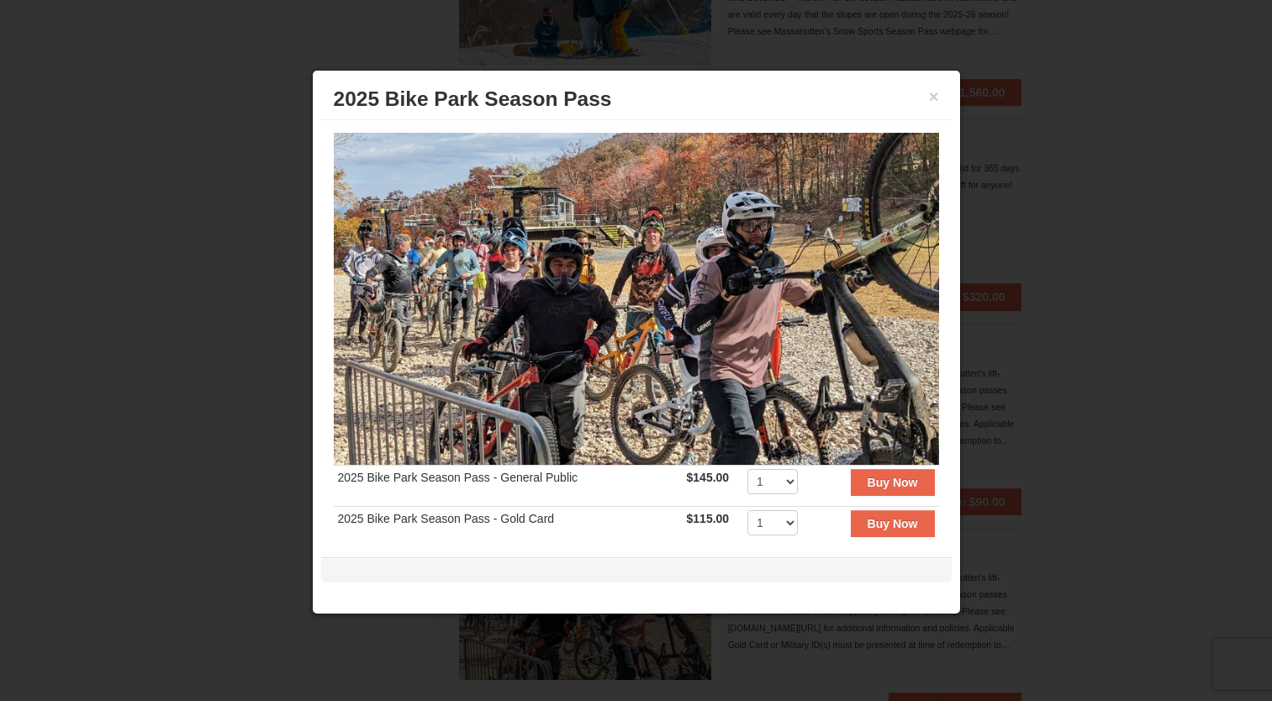
scroll to position [1278, 0]
click at [933, 102] on button "×" at bounding box center [934, 96] width 10 height 17
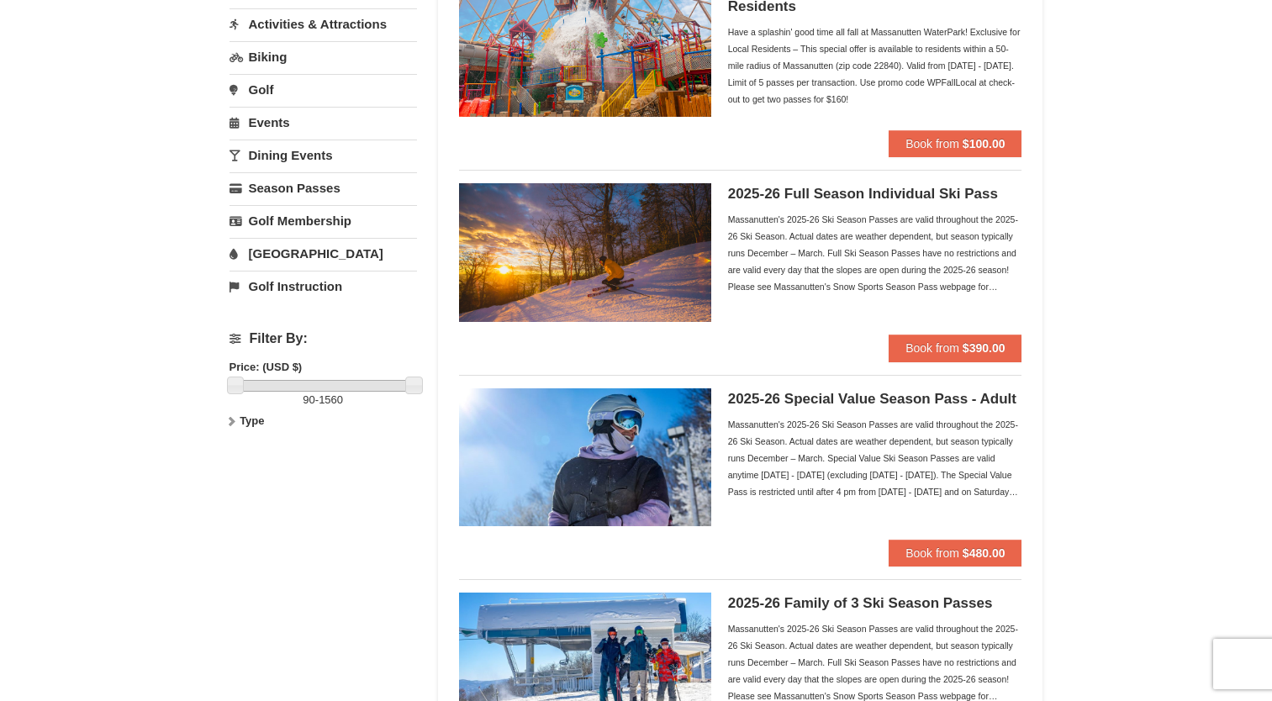
scroll to position [0, 0]
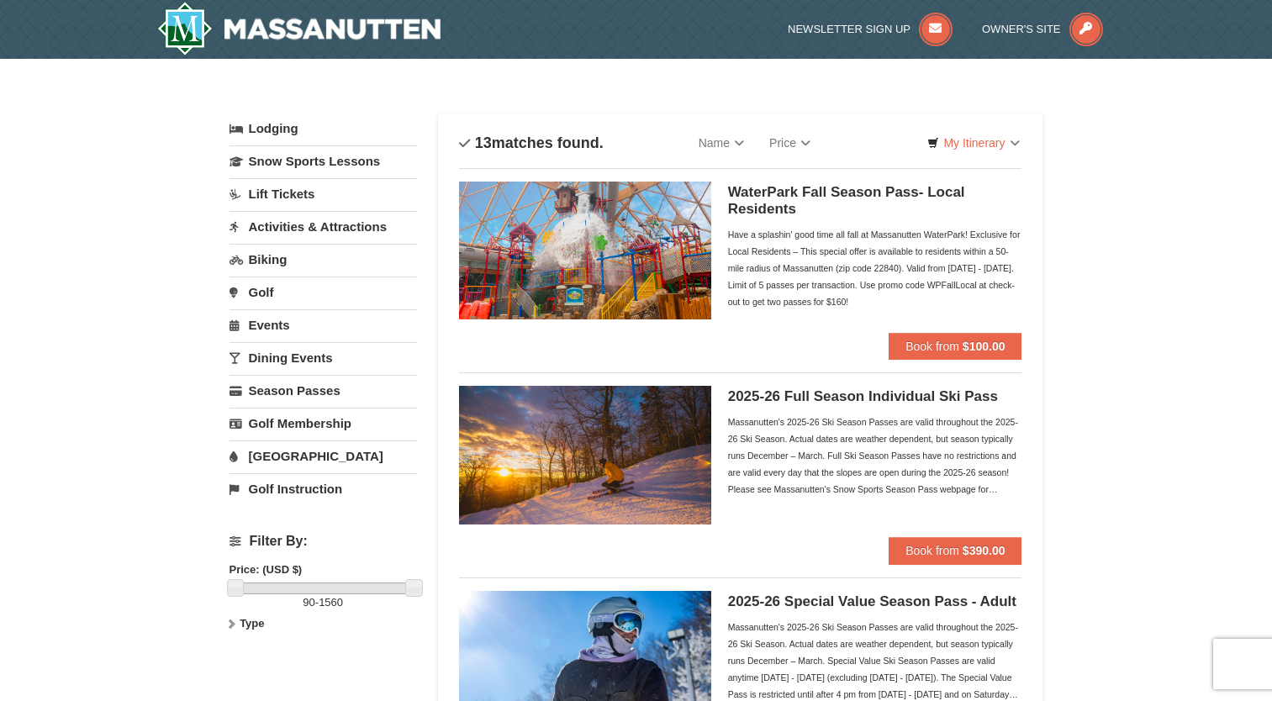
click at [299, 455] on link "[GEOGRAPHIC_DATA]" at bounding box center [322, 455] width 187 height 31
